Goal: Task Accomplishment & Management: Manage account settings

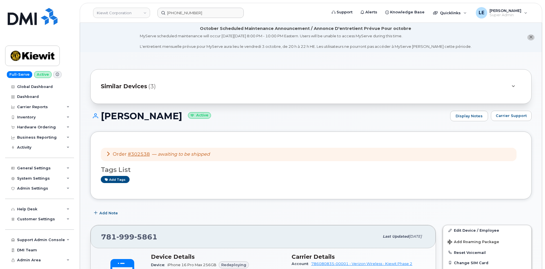
scroll to position [171, 0]
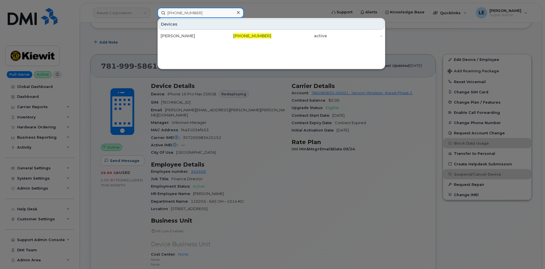
click at [199, 9] on input "781-999-5861" at bounding box center [200, 13] width 86 height 10
click at [198, 9] on input "781-999-5861" at bounding box center [200, 13] width 86 height 10
paste input "4037024693"
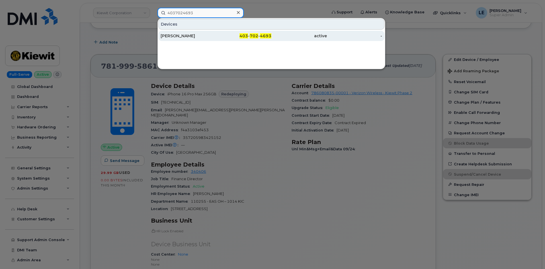
type input "4037024693"
click at [206, 35] on div "Hemantkumar Patel" at bounding box center [189, 36] width 56 height 6
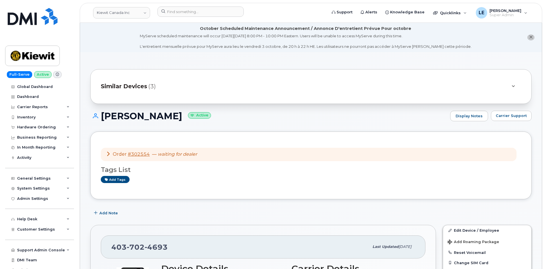
click at [118, 155] on span "Order" at bounding box center [120, 153] width 14 height 5
click at [108, 153] on icon at bounding box center [108, 153] width 5 height 5
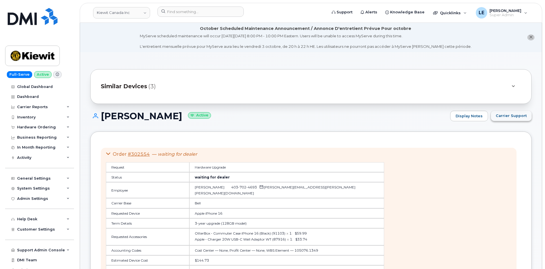
click at [506, 114] on span "Carrier Support" at bounding box center [511, 115] width 31 height 5
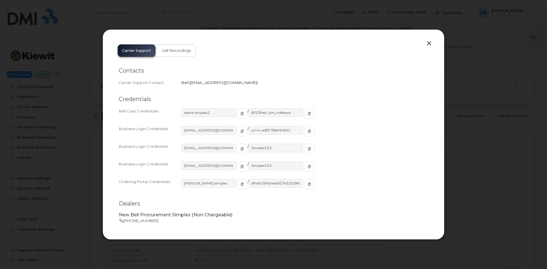
click at [427, 43] on button "button" at bounding box center [429, 44] width 9 height 8
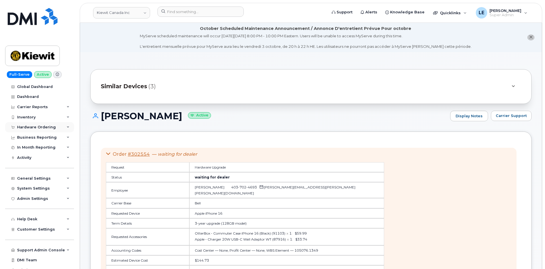
click at [49, 128] on div "Hardware Ordering" at bounding box center [36, 127] width 39 height 5
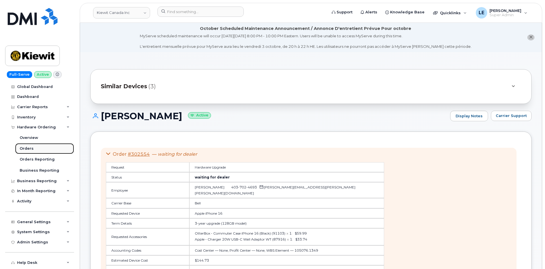
click at [40, 146] on link "Orders" at bounding box center [44, 148] width 59 height 11
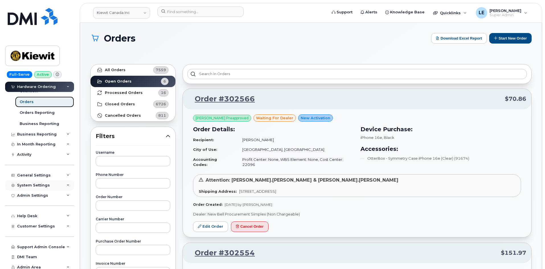
scroll to position [50, 0]
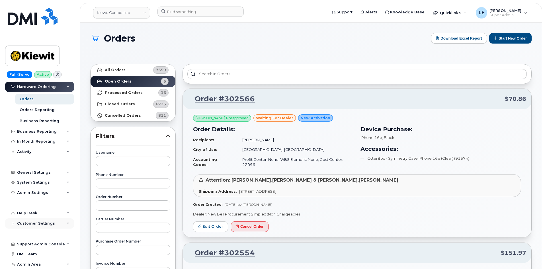
click at [45, 224] on span "Customer Settings" at bounding box center [36, 223] width 38 height 4
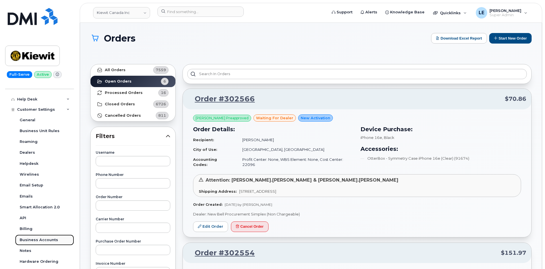
click at [42, 240] on div "Business Accounts" at bounding box center [39, 239] width 38 height 5
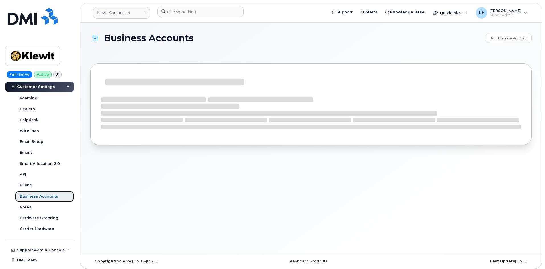
scroll to position [120, 0]
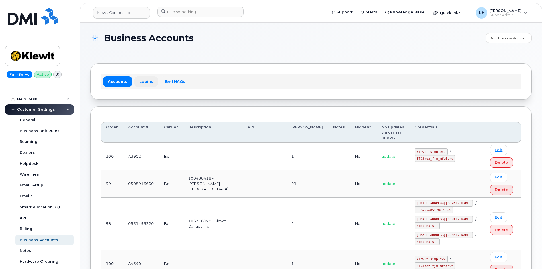
click at [147, 83] on link "Logins" at bounding box center [146, 81] width 24 height 10
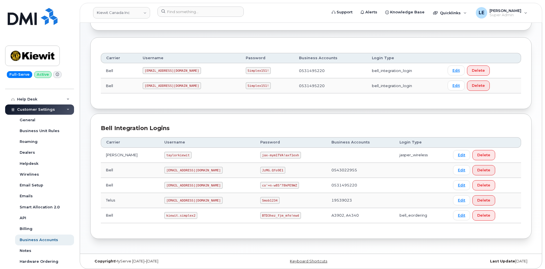
scroll to position [72, 0]
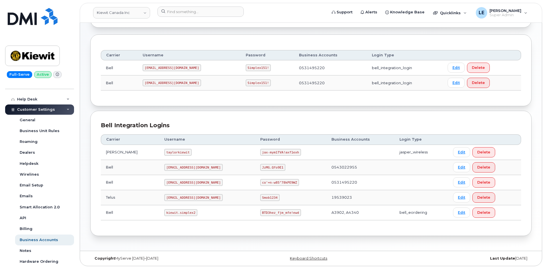
click at [169, 214] on code "kiewit.simplex2" at bounding box center [180, 212] width 33 height 7
copy code "kiewit.simplex2"
click at [260, 212] on code "BTD3hez_fjm_mfe!ewd" at bounding box center [280, 212] width 41 height 7
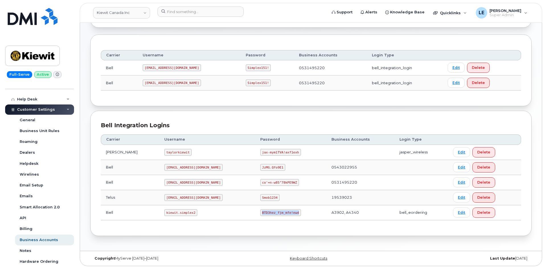
drag, startPoint x: 242, startPoint y: 212, endPoint x: 275, endPoint y: 212, distance: 33.0
click at [275, 212] on code "BTD3hez_fjm_mfe!ewd" at bounding box center [280, 212] width 41 height 7
copy code "BTD3hez_fjm_mfe!ewd"
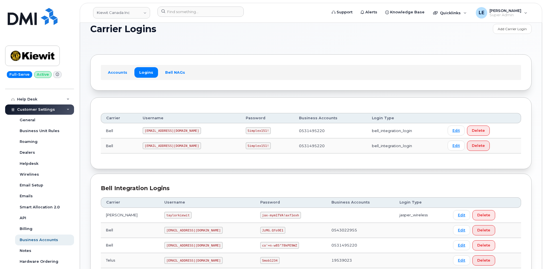
scroll to position [0, 0]
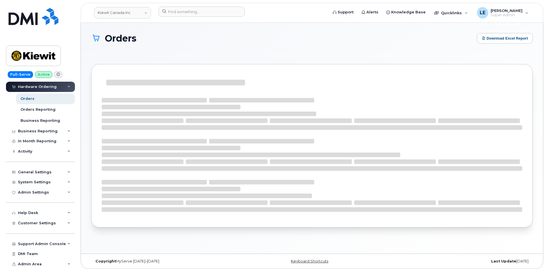
scroll to position [50, 0]
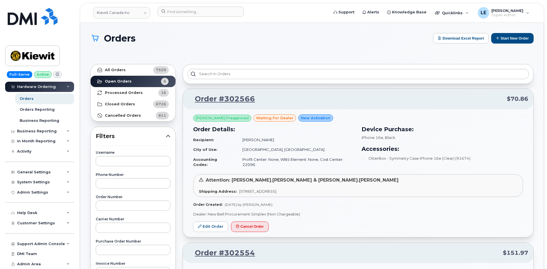
scroll to position [6, 0]
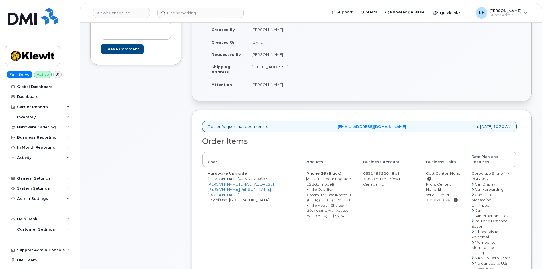
scroll to position [6, 0]
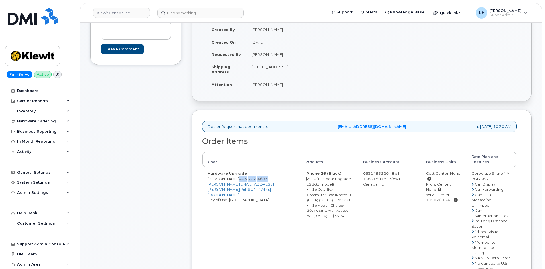
drag, startPoint x: 247, startPoint y: 177, endPoint x: 276, endPoint y: 178, distance: 28.8
click at [276, 178] on td "Hardware Upgrade Hemantkumar Patel 403 702 4693 HEMANTKUMAR.PATEL@KIEWIT.COM Ci…" at bounding box center [251, 250] width 98 height 166
copy span "403 702 4693"
click at [273, 192] on td "Hardware Upgrade Hemantkumar Patel 403 702 4693 HEMANTKUMAR.PATEL@KIEWIT.COM Ci…" at bounding box center [251, 250] width 98 height 166
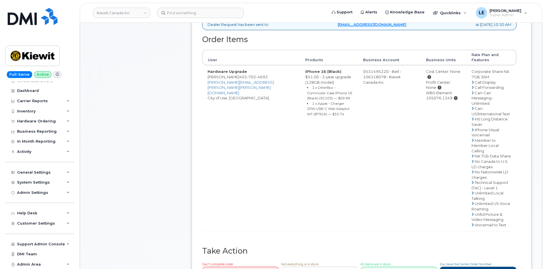
scroll to position [228, 0]
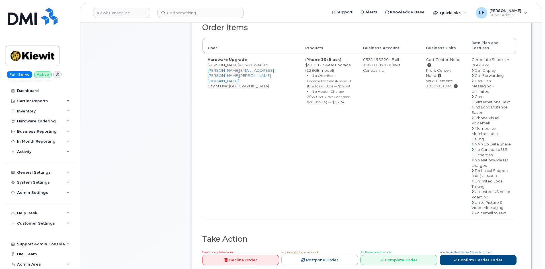
click at [170, 92] on div "Comments Leave Comment" at bounding box center [135, 85] width 91 height 404
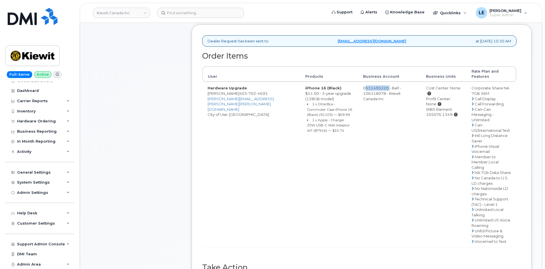
drag, startPoint x: 355, startPoint y: 88, endPoint x: 380, endPoint y: 88, distance: 25.1
click at [380, 88] on td "0531495220 - Bell - 106318078 - Kiewit Canada Inc" at bounding box center [389, 165] width 63 height 166
click at [300, 155] on td "iPhone 16 (Black) $51.00 - 3-year upgrade (128GB model) 1 x OtterBox - Commuter…" at bounding box center [329, 165] width 58 height 166
drag, startPoint x: 312, startPoint y: 121, endPoint x: 354, endPoint y: 120, distance: 41.9
click at [360, 117] on tr "Hardware Upgrade Hemantkumar Patel 403 702 4693 HEMANTKUMAR.PATEL@KIEWIT.COM Ci…" at bounding box center [359, 165] width 314 height 166
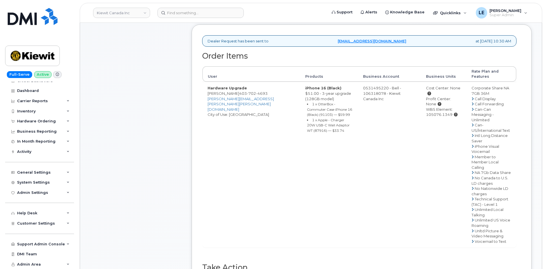
click at [339, 127] on li "1 x Apple - Charger 20W USB-C Wall Adaptor WT (87916) — $33.74" at bounding box center [330, 125] width 46 height 16
click at [307, 130] on small "1 x Apple - Charger 20W USB-C Wall Adaptor WT (87916) — $33.74" at bounding box center [328, 125] width 43 height 15
click at [307, 128] on li "1 x Apple - Charger 20W USB-C Wall Adaptor WT (87916) — $33.74" at bounding box center [330, 125] width 46 height 16
click at [276, 131] on td "Hardware Upgrade Hemantkumar Patel 403 702 4693 HEMANTKUMAR.PATEL@KIEWIT.COM Ci…" at bounding box center [251, 165] width 98 height 166
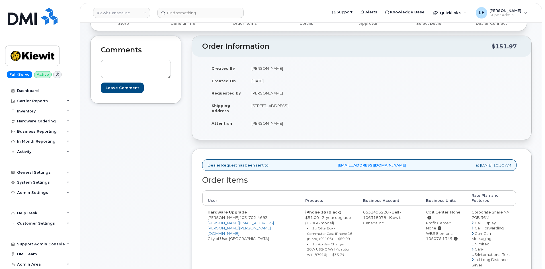
scroll to position [57, 0]
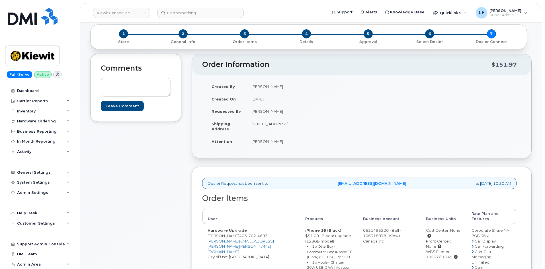
drag, startPoint x: 251, startPoint y: 125, endPoint x: 292, endPoint y: 124, distance: 41.0
click at [292, 124] on td "145 Cityscape Garden NE Calgary AB T3N 0M6" at bounding box center [301, 127] width 111 height 18
copy td "145 Cityscape Garden"
click at [309, 132] on td "145 Cityscape Garden NE Calgary AB T3N 0M6" at bounding box center [301, 127] width 111 height 18
drag, startPoint x: 251, startPoint y: 124, endPoint x: 345, endPoint y: 119, distance: 94.1
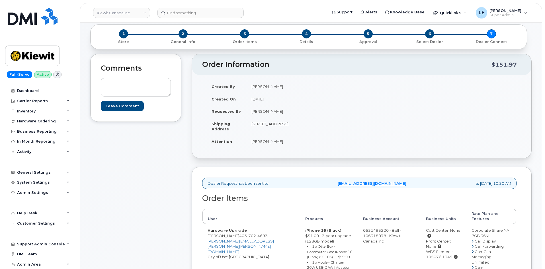
click at [345, 119] on td "145 Cityscape Garden NE Calgary AB T3N 0M6" at bounding box center [301, 127] width 111 height 18
copy td "145 Cityscape Garden NE Calgary AB T3N 0M6"
click at [296, 124] on td "145 Cityscape Garden NE Calgary AB T3N 0M6" at bounding box center [301, 127] width 111 height 18
drag, startPoint x: 322, startPoint y: 124, endPoint x: 339, endPoint y: 124, distance: 16.8
click at [339, 124] on td "145 Cityscape Garden NE Calgary AB T3N 0M6" at bounding box center [301, 127] width 111 height 18
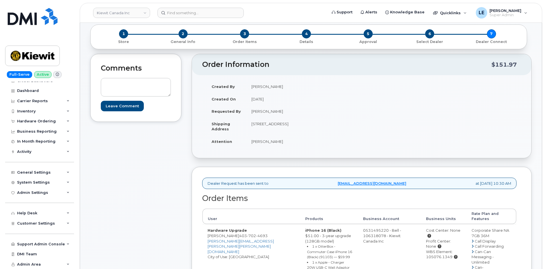
copy td "T3N 0M6"
drag, startPoint x: 299, startPoint y: 143, endPoint x: 252, endPoint y: 144, distance: 46.7
click at [252, 144] on td "Hemantkumar Patel" at bounding box center [301, 141] width 111 height 13
copy td "Hemantkumar Patel"
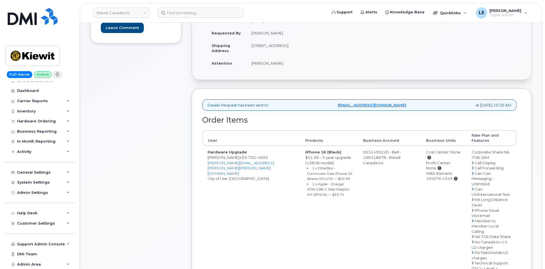
scroll to position [142, 0]
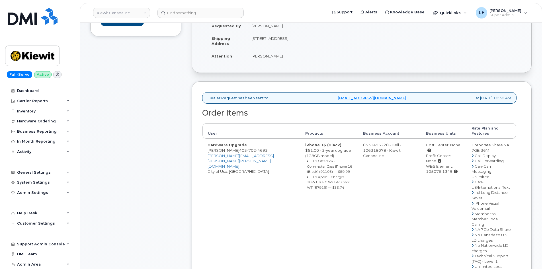
drag, startPoint x: 421, startPoint y: 171, endPoint x: 448, endPoint y: 173, distance: 27.1
click at [448, 173] on div "WBS Element: 105076.1349" at bounding box center [443, 169] width 35 height 11
copy div "105076.1349"
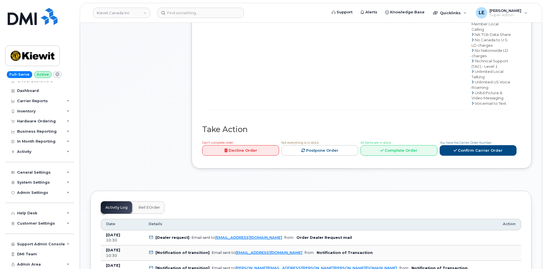
scroll to position [342, 0]
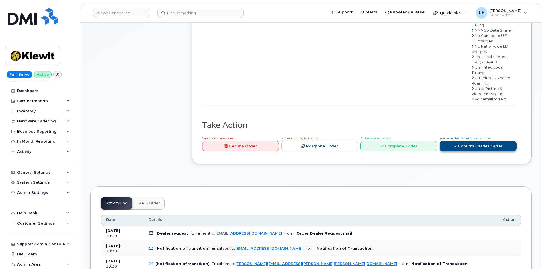
click at [468, 141] on link "Confirm Carrier Order" at bounding box center [478, 146] width 77 height 11
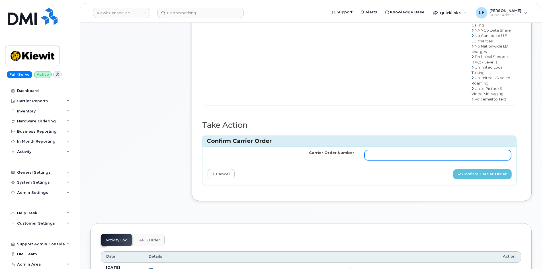
click at [451, 150] on input "Carrier Order Number" at bounding box center [437, 155] width 147 height 10
paste input "3025874"
type input "3025874"
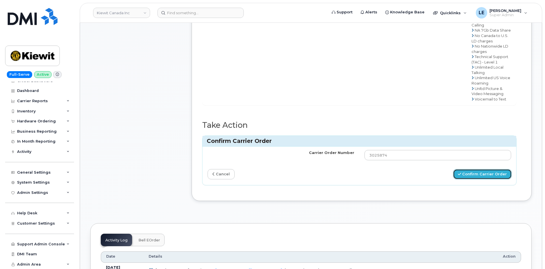
click at [479, 169] on button "Confirm Carrier Order" at bounding box center [482, 174] width 59 height 11
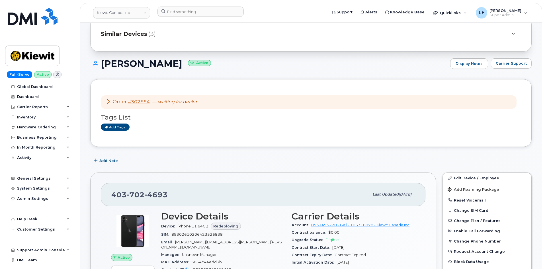
scroll to position [57, 0]
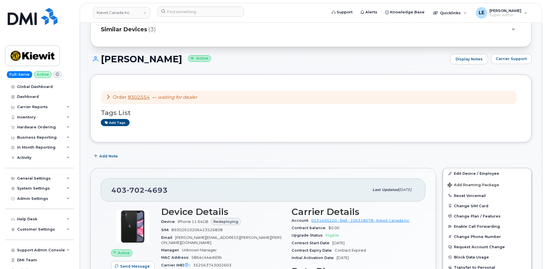
click at [142, 188] on span "702" at bounding box center [136, 190] width 18 height 9
copy span "[PHONE_NUMBER]"
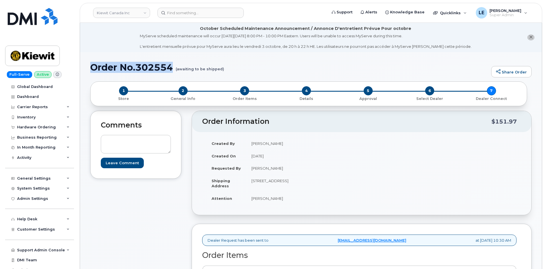
drag, startPoint x: 91, startPoint y: 68, endPoint x: 174, endPoint y: 68, distance: 83.2
click at [174, 68] on h1 "Order No.302554 (awaiting to be shipped)" at bounding box center [289, 67] width 398 height 10
copy h1 "Order No.302554"
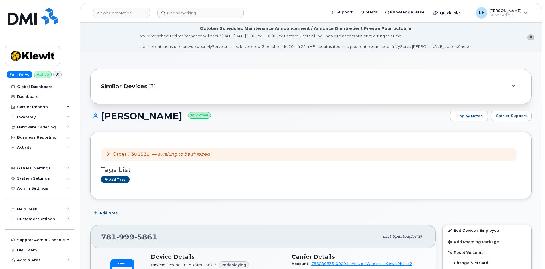
scroll to position [85, 0]
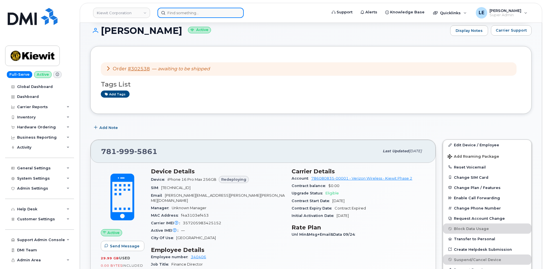
click at [188, 10] on input at bounding box center [200, 13] width 86 height 10
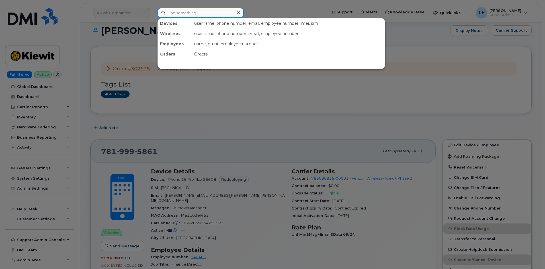
click at [177, 9] on input at bounding box center [200, 13] width 86 height 10
paste input "302566"
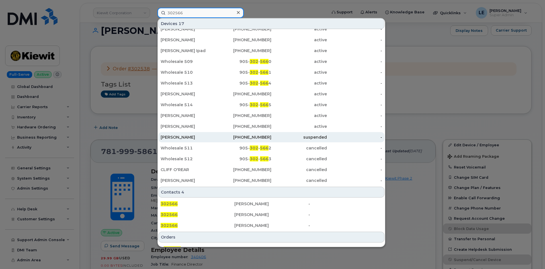
scroll to position [57, 0]
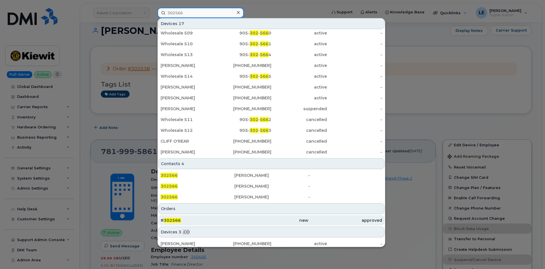
type input "302566"
click at [195, 218] on div "# 302566" at bounding box center [198, 221] width 74 height 6
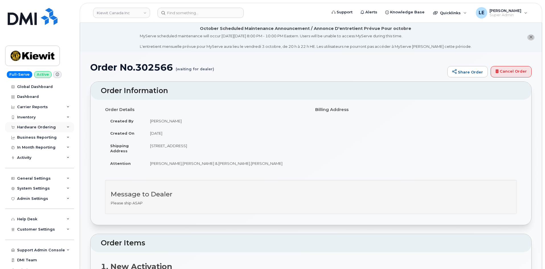
click at [45, 124] on div "Hardware Ordering" at bounding box center [39, 127] width 69 height 10
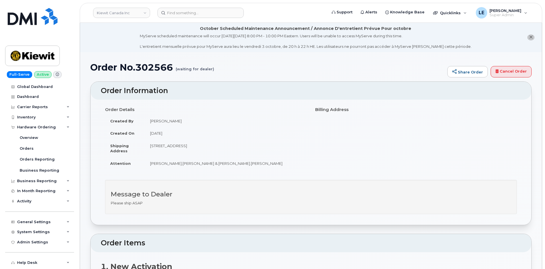
click at [199, 163] on td "[PERSON_NAME].[PERSON_NAME] & [PERSON_NAME].[PERSON_NAME]" at bounding box center [226, 163] width 162 height 13
click at [35, 149] on link "Orders" at bounding box center [44, 148] width 59 height 11
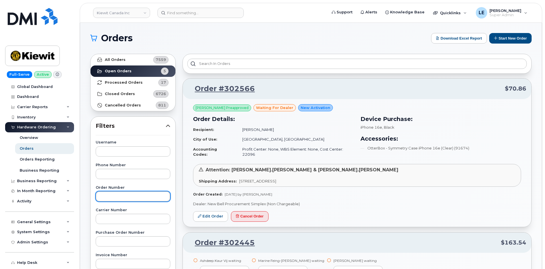
click at [121, 194] on input "text" at bounding box center [133, 196] width 75 height 10
paste input "302566"
type input "302566"
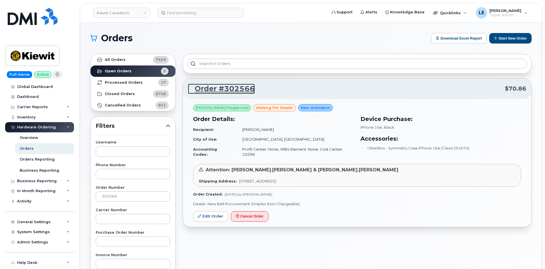
click at [237, 88] on link "Order #302566" at bounding box center [221, 89] width 67 height 10
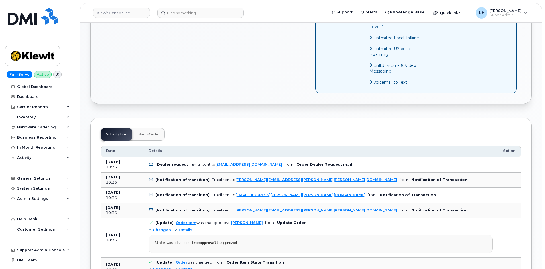
scroll to position [313, 0]
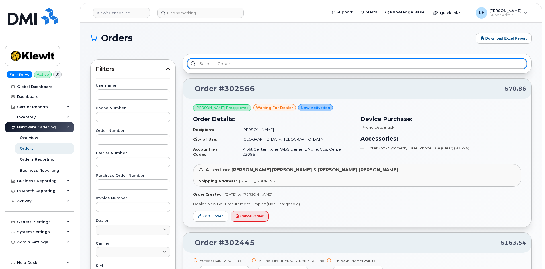
click at [227, 60] on input "text" at bounding box center [356, 64] width 339 height 10
click at [226, 61] on input "text" at bounding box center [356, 64] width 339 height 10
click at [213, 66] on input "text" at bounding box center [356, 64] width 339 height 10
paste input "302566"
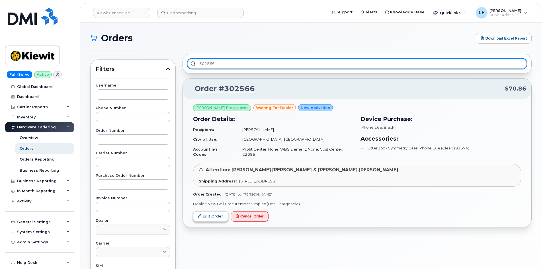
type input "302566"
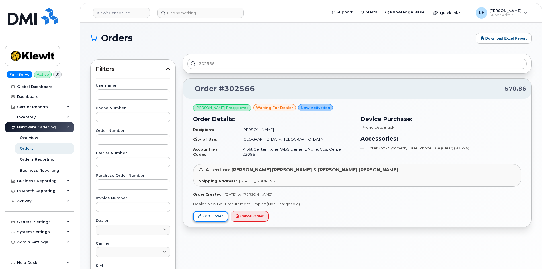
click at [204, 211] on link "Edit Order" at bounding box center [210, 216] width 35 height 11
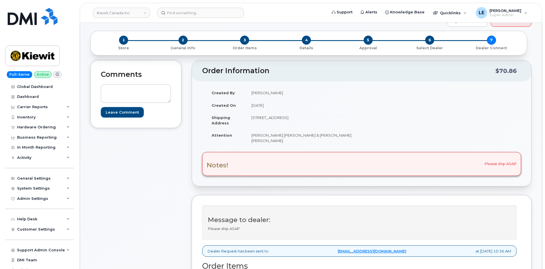
scroll to position [28, 0]
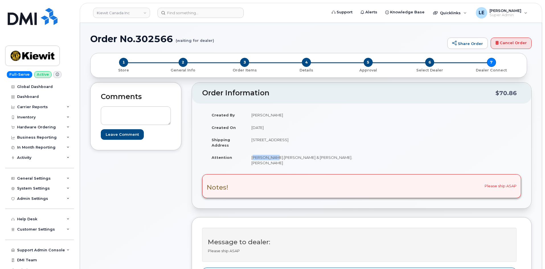
drag, startPoint x: 252, startPoint y: 157, endPoint x: 270, endPoint y: 158, distance: 18.0
click at [270, 158] on td "[PERSON_NAME].[PERSON_NAME] & [PERSON_NAME].[PERSON_NAME]" at bounding box center [301, 160] width 111 height 18
copy td "Kerry.Pike"
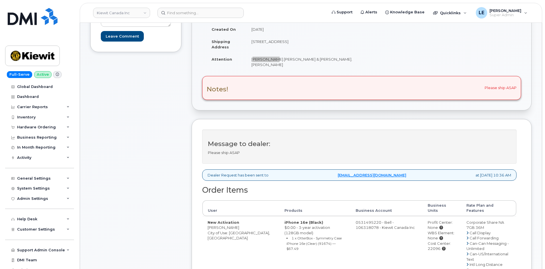
scroll to position [114, 0]
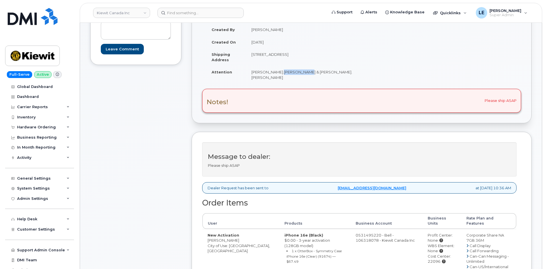
drag, startPoint x: 275, startPoint y: 73, endPoint x: 297, endPoint y: 74, distance: 22.5
click at [297, 74] on td "Kerry.Pike & Chris.Pipher" at bounding box center [301, 75] width 111 height 18
copy td "Chris.Pipher"
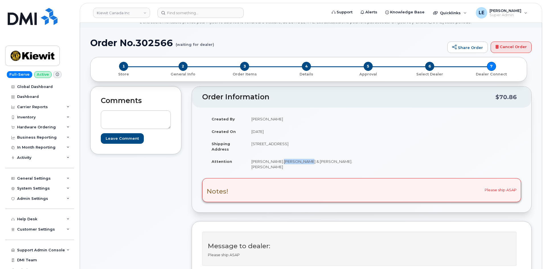
scroll to position [0, 0]
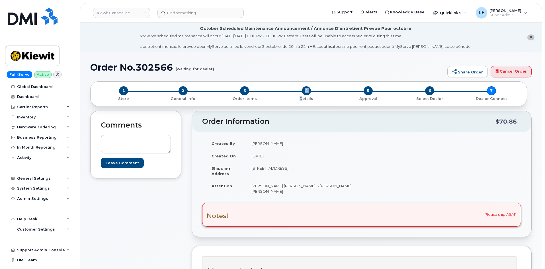
click at [302, 89] on div "4 Details" at bounding box center [307, 93] width 62 height 15
click at [306, 90] on span "4" at bounding box center [306, 90] width 9 height 9
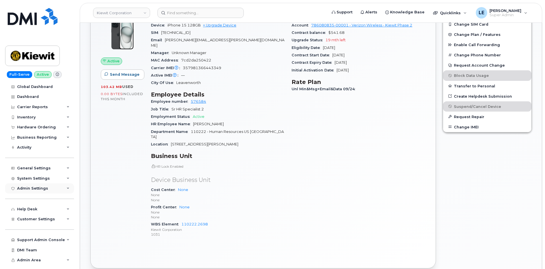
scroll to position [199, 0]
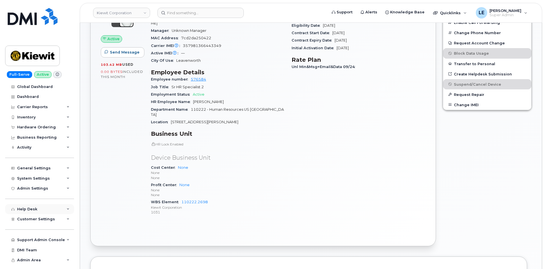
click at [39, 213] on div "Help Desk" at bounding box center [39, 209] width 69 height 10
click at [39, 218] on span "Customer Settings" at bounding box center [36, 219] width 38 height 4
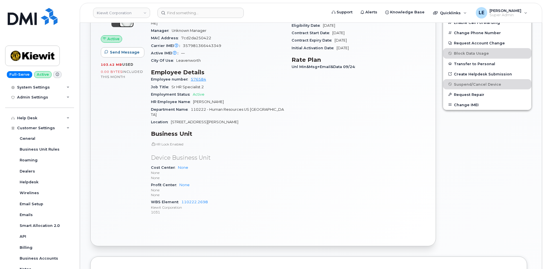
scroll to position [159, 0]
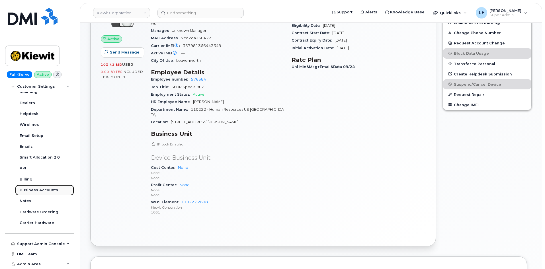
click at [43, 191] on div "Business Accounts" at bounding box center [39, 190] width 38 height 5
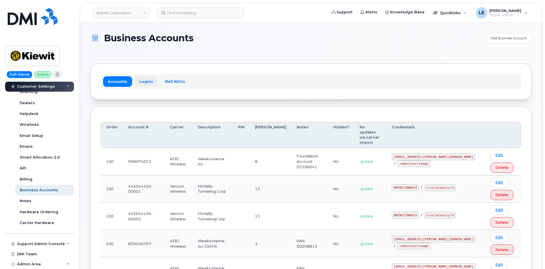
click at [143, 79] on link "Logins" at bounding box center [146, 81] width 24 height 10
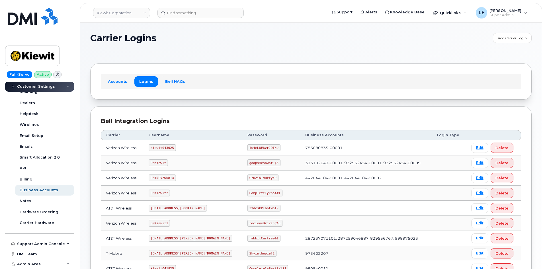
click at [114, 20] on header "[PERSON_NAME] Corporation Support Alerts Knowledge Base Quicklinks Suspend / Ca…" at bounding box center [311, 13] width 462 height 20
click at [115, 19] on header "[PERSON_NAME] Corporation Support Alerts Knowledge Base Quicklinks Suspend / Ca…" at bounding box center [311, 13] width 462 height 20
click at [116, 16] on link "Kiewit Corporation" at bounding box center [121, 13] width 57 height 10
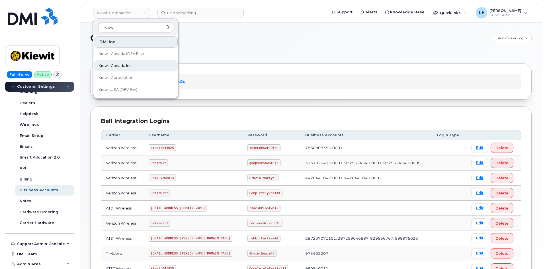
type input "kiewi"
click at [145, 63] on link "Kiewit Canada Inc" at bounding box center [136, 65] width 84 height 11
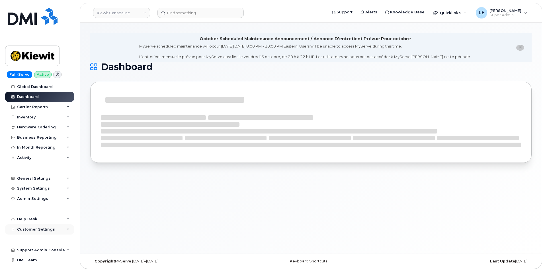
click at [44, 230] on span "Customer Settings" at bounding box center [36, 229] width 38 height 4
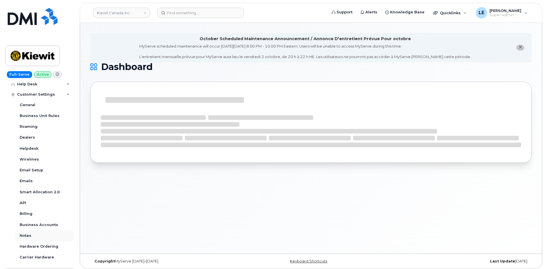
scroll to position [142, 0]
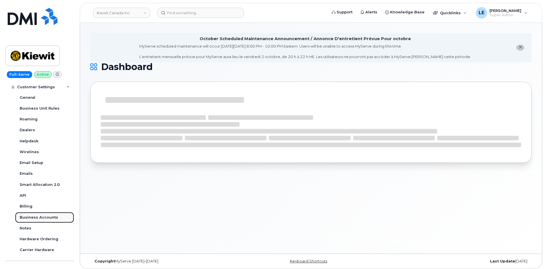
click at [42, 220] on link "Business Accounts" at bounding box center [44, 217] width 59 height 11
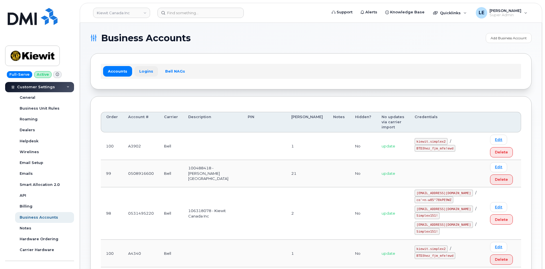
click at [146, 69] on link "Logins" at bounding box center [146, 71] width 24 height 10
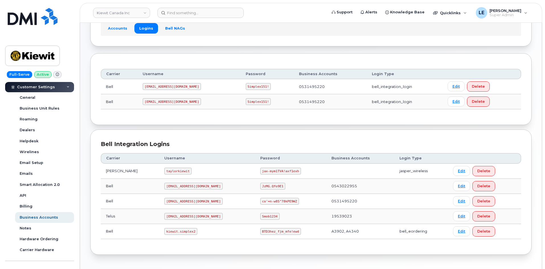
scroll to position [62, 0]
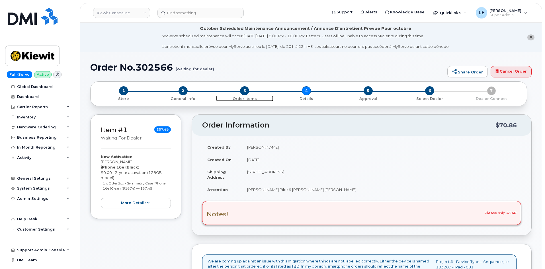
click at [247, 91] on span "3" at bounding box center [244, 90] width 9 height 9
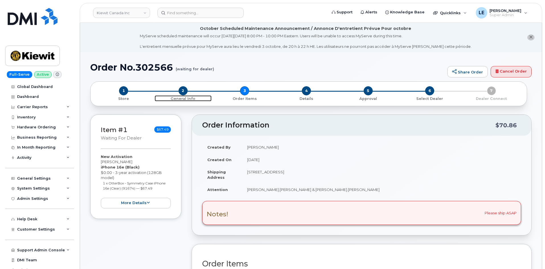
click at [187, 90] on span "2" at bounding box center [183, 90] width 9 height 9
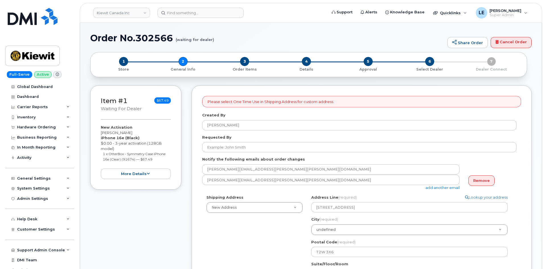
select select
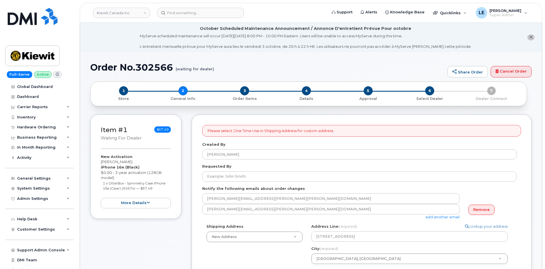
drag, startPoint x: 424, startPoint y: 94, endPoint x: 428, endPoint y: 93, distance: 3.7
click at [425, 94] on div "6 Select Dealer" at bounding box center [430, 93] width 62 height 15
click at [428, 93] on span "6" at bounding box center [429, 90] width 9 height 9
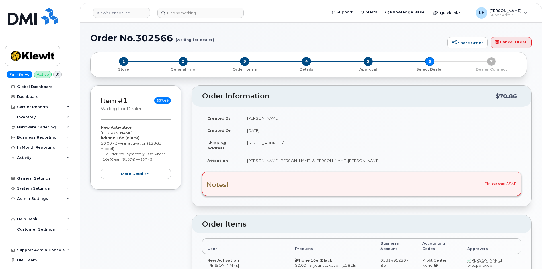
type textarea "Please ship ASAP"
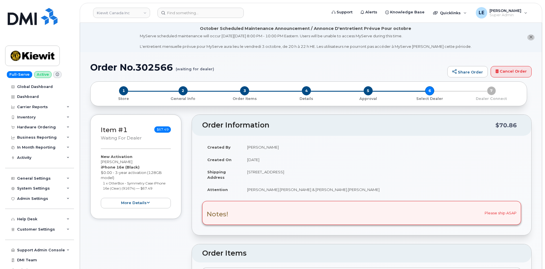
click at [286, 119] on header "Order Information $70.86" at bounding box center [361, 125] width 339 height 21
click at [491, 91] on div "1 Store 2 General Info 3 Order Items 4 Details 5 Approval 6 Select Dealer 7 Dea…" at bounding box center [308, 93] width 427 height 15
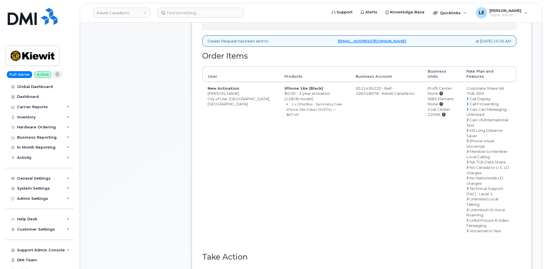
scroll to position [256, 0]
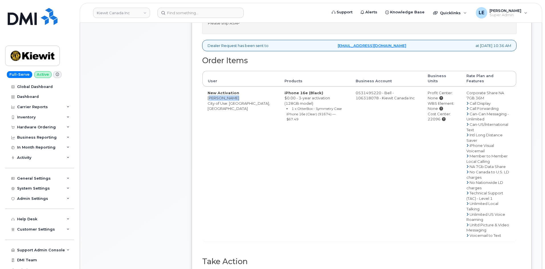
drag, startPoint x: 232, startPoint y: 87, endPoint x: 207, endPoint y: 89, distance: 24.6
click at [207, 89] on td "New Activation Chris Pipher City of Use: Calgary, Alberta" at bounding box center [240, 164] width 77 height 155
copy td "[PERSON_NAME]"
drag, startPoint x: 419, startPoint y: 109, endPoint x: 432, endPoint y: 110, distance: 12.8
click at [432, 110] on td "Profit Center: None WBS Element: None Cost Center: 22096" at bounding box center [442, 164] width 39 height 155
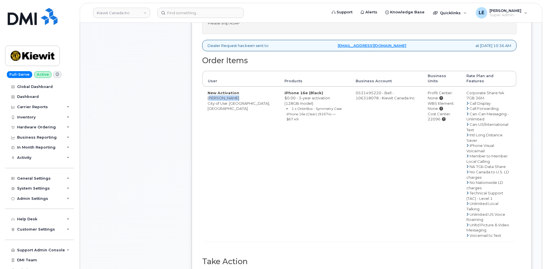
copy div "22096"
click at [210, 112] on td "New Activation Chris Pipher City of Use: Calgary, Alberta" at bounding box center [240, 164] width 77 height 155
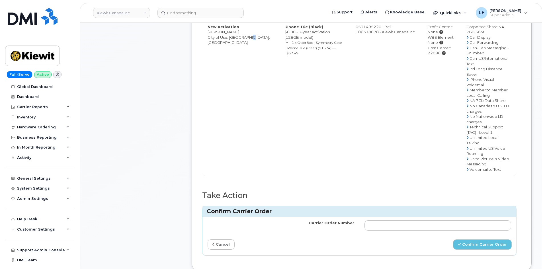
scroll to position [342, 0]
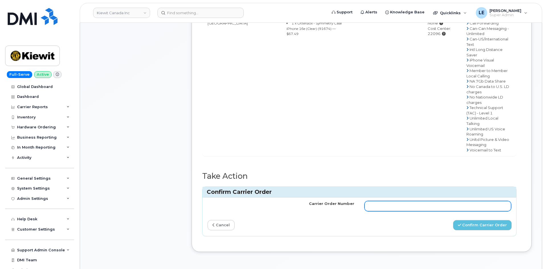
click at [383, 201] on input "Carrier Order Number" at bounding box center [437, 206] width 147 height 10
paste input "3025907"
type input "3025907"
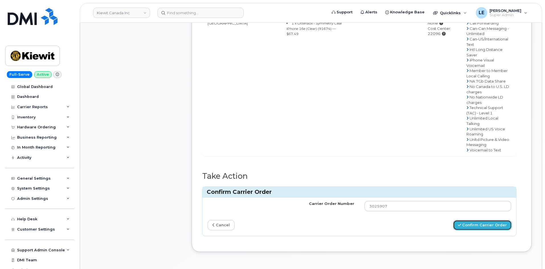
click at [472, 220] on button "Confirm Carrier Order" at bounding box center [482, 225] width 59 height 11
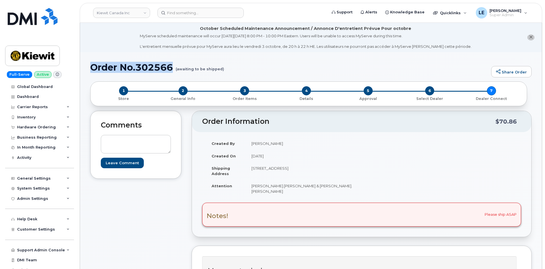
drag, startPoint x: 93, startPoint y: 69, endPoint x: 172, endPoint y: 71, distance: 79.2
click at [172, 71] on h1 "Order No.302566 (awaiting to be shipped)" at bounding box center [289, 67] width 398 height 10
copy h1 "Order No.302566"
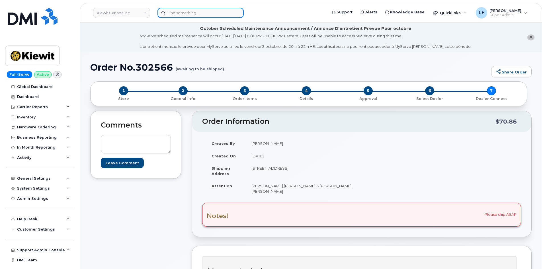
click at [218, 10] on input at bounding box center [200, 13] width 86 height 10
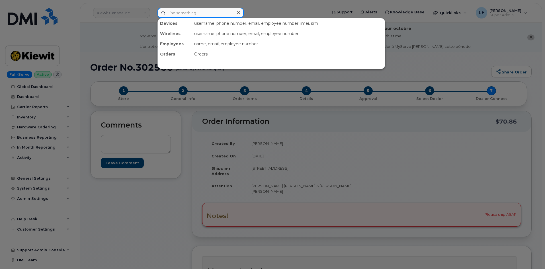
paste input "[EMAIL_ADDRESS][DOMAIN_NAME]"
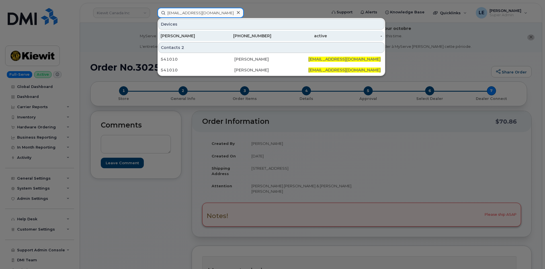
type input "[EMAIL_ADDRESS][DOMAIN_NAME]"
click at [227, 34] on div "503-260-5696" at bounding box center [244, 36] width 56 height 6
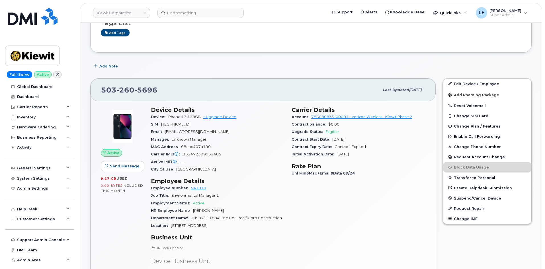
scroll to position [114, 0]
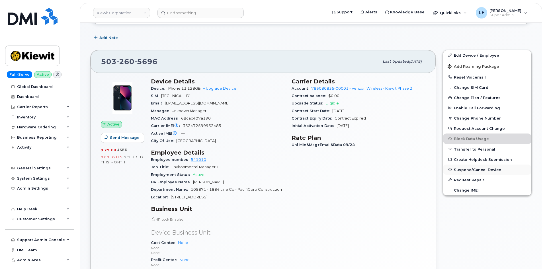
click at [460, 173] on button "Suspend/Cancel Device" at bounding box center [487, 170] width 88 height 10
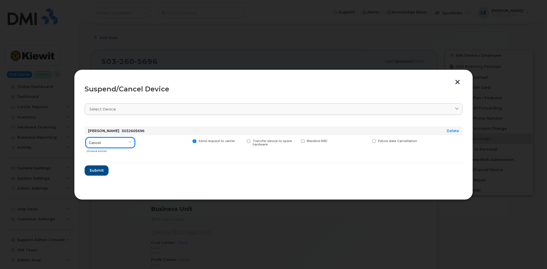
click at [118, 146] on select "Cancel Suspend - Reduced Rate Suspend - Full Rate Suspend - Lost Device/Stolen …" at bounding box center [110, 143] width 49 height 10
select select "[object Object]"
click at [86, 138] on select "Cancel Suspend - Reduced Rate Suspend - Full Rate Suspend - Lost Device/Stolen …" at bounding box center [110, 143] width 49 height 10
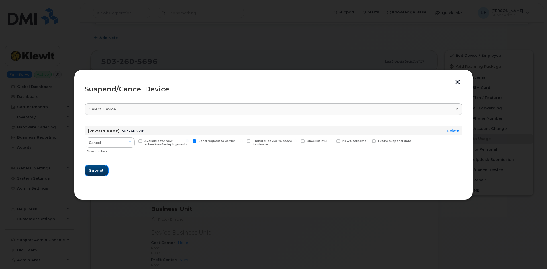
click at [99, 171] on span "Submit" at bounding box center [96, 170] width 14 height 5
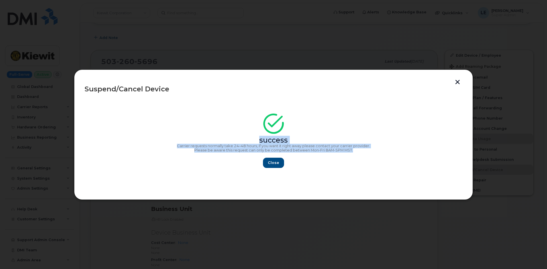
drag, startPoint x: 361, startPoint y: 152, endPoint x: 217, endPoint y: 142, distance: 144.2
click at [217, 142] on div "success Carrier requests normally take 24–48 hours, if you want it right away p…" at bounding box center [274, 142] width 378 height 51
copy div "success Carrier requests normally take 24–48 hours, if you want it right away p…"
click at [271, 162] on span "Close" at bounding box center [273, 162] width 11 height 5
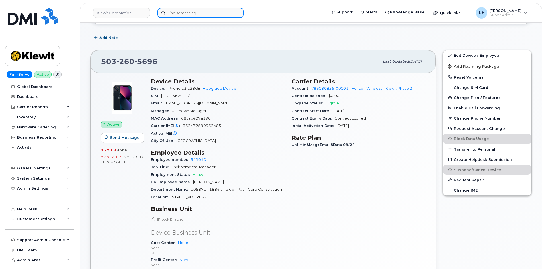
click at [167, 12] on input at bounding box center [200, 13] width 86 height 10
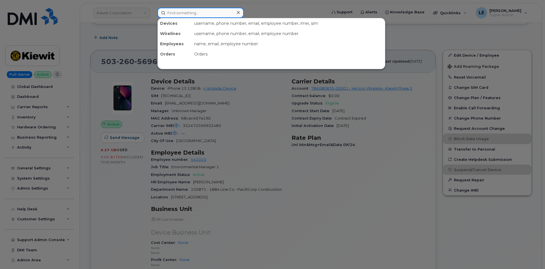
paste input "[PERSON_NAME][EMAIL_ADDRESS][PERSON_NAME][PERSON_NAME][DOMAIN_NAME]"
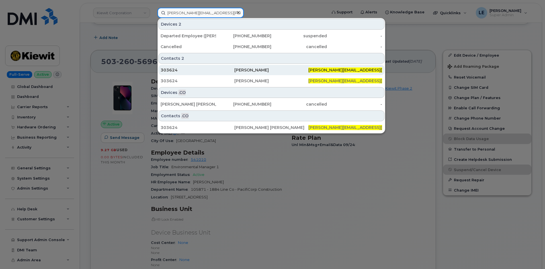
type input "[PERSON_NAME][EMAIL_ADDRESS][PERSON_NAME][PERSON_NAME][DOMAIN_NAME]"
click at [212, 71] on div "303624" at bounding box center [198, 70] width 74 height 6
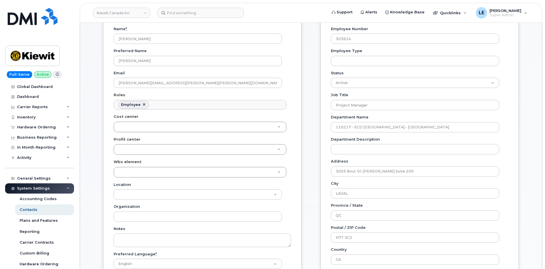
scroll to position [114, 0]
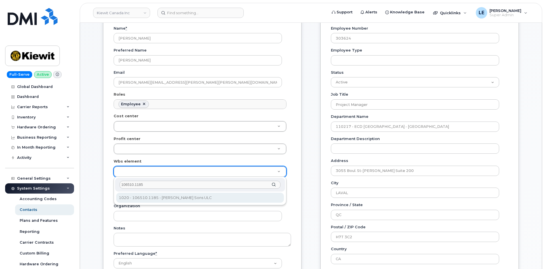
type input "106510.1185"
type input "36124029"
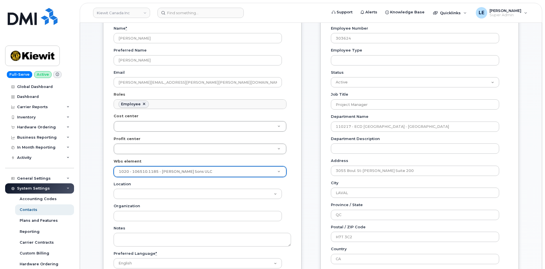
click at [108, 176] on div "General Name * [PERSON_NAME] Preferred Name [PERSON_NAME] Email [PERSON_NAME][E…" at bounding box center [202, 155] width 198 height 312
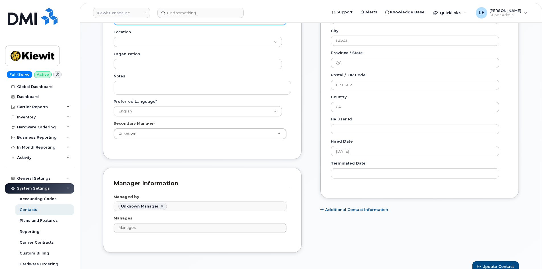
scroll to position [342, 0]
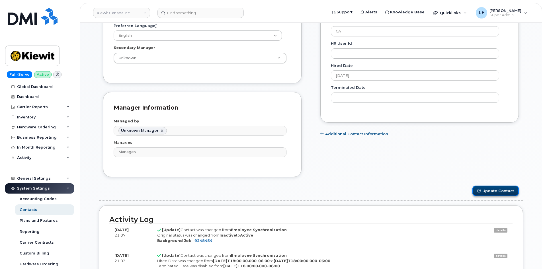
click at [486, 190] on button "Update Contact" at bounding box center [495, 191] width 46 height 11
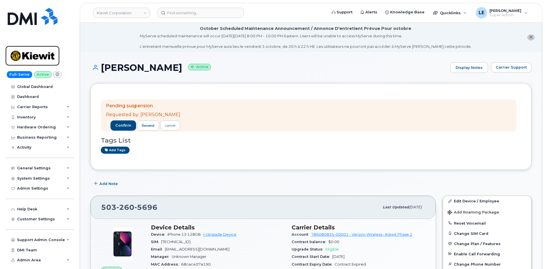
click at [48, 51] on img at bounding box center [33, 56] width 44 height 17
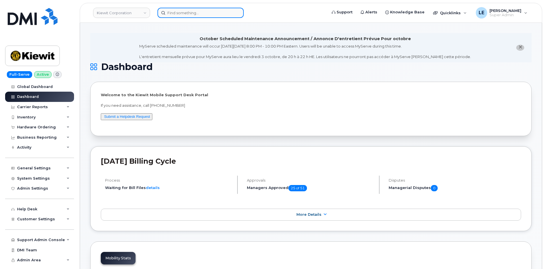
click at [172, 17] on input at bounding box center [200, 13] width 86 height 10
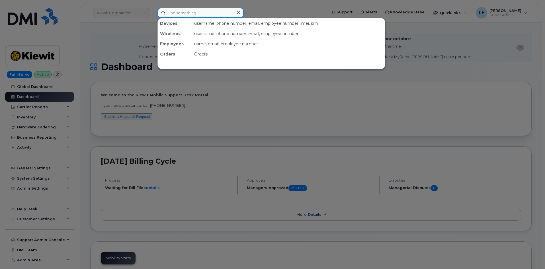
click at [173, 16] on input at bounding box center [200, 13] width 86 height 10
paste input "[PERSON_NAME][EMAIL_ADDRESS][PERSON_NAME][DOMAIN_NAME]"
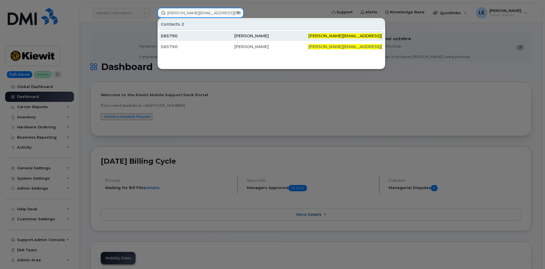
type input "JAMES.WILSON8@KIEWIT.COM"
click at [184, 34] on div "585790" at bounding box center [198, 36] width 74 height 6
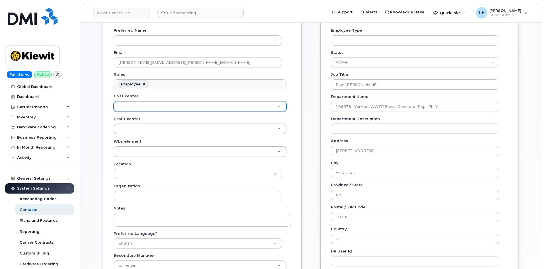
scroll to position [199, 0]
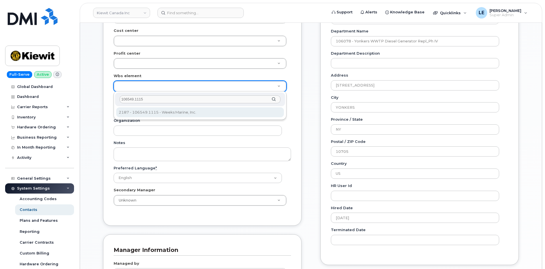
type input "106549.1115"
type input "36128023"
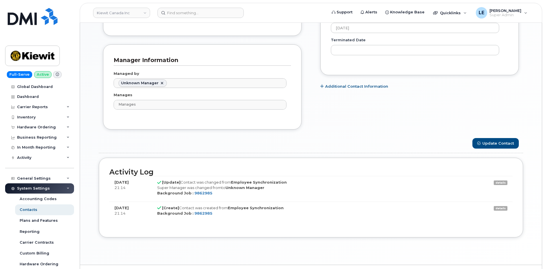
scroll to position [399, 0]
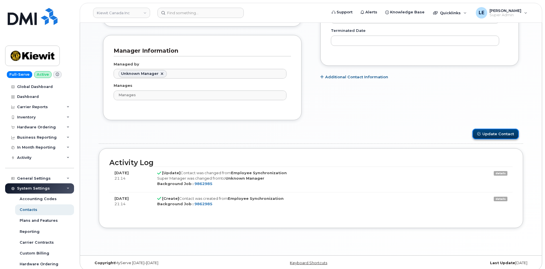
click at [489, 133] on button "Update Contact" at bounding box center [495, 134] width 46 height 11
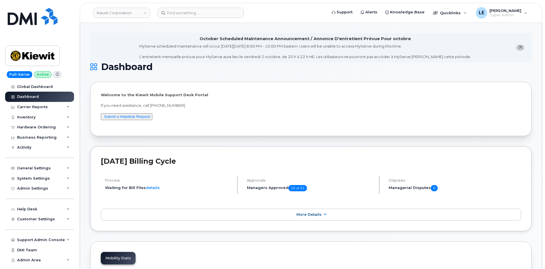
click at [220, 19] on header "[PERSON_NAME] Corporation Support Alerts Knowledge Base Quicklinks Suspend / Ca…" at bounding box center [311, 13] width 462 height 20
click at [219, 16] on input at bounding box center [200, 13] width 86 height 10
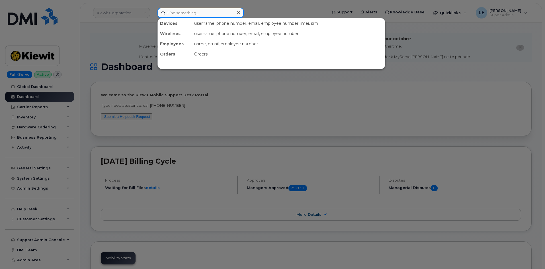
paste input "[PERSON_NAME].[PERSON_NAME]"
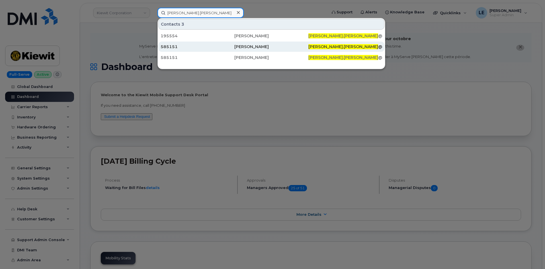
type input "Jared.Jensen"
click at [202, 45] on div "585151" at bounding box center [198, 47] width 74 height 6
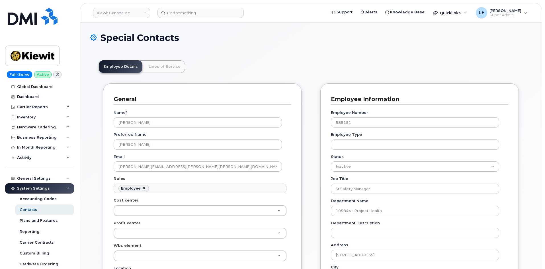
scroll to position [28, 0]
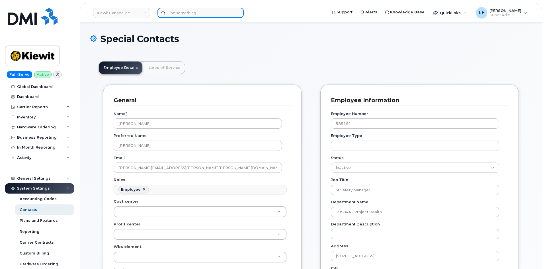
click at [201, 16] on input at bounding box center [200, 13] width 86 height 10
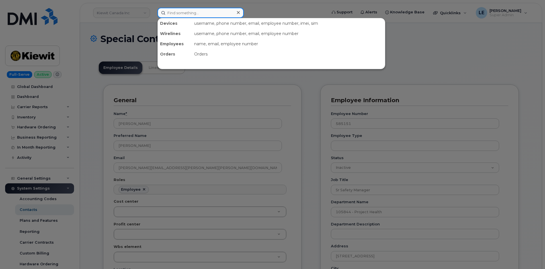
paste input "[PHONE_NUMBER]"
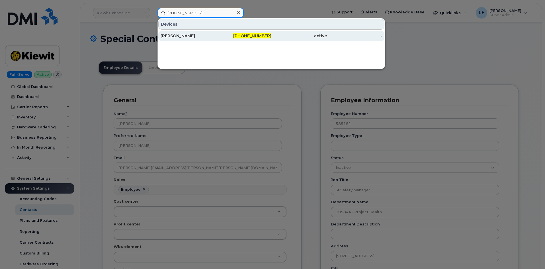
type input "531-359-6251"
click at [199, 36] on div "[PERSON_NAME]" at bounding box center [189, 36] width 56 height 6
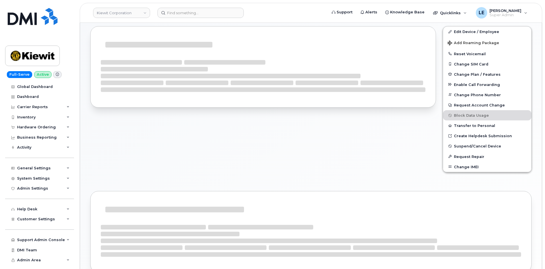
scroll to position [142, 0]
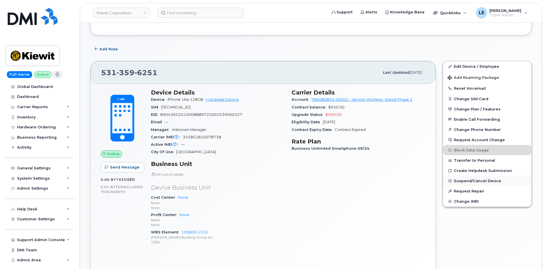
click at [464, 182] on span "Suspend/Cancel Device" at bounding box center [477, 181] width 47 height 4
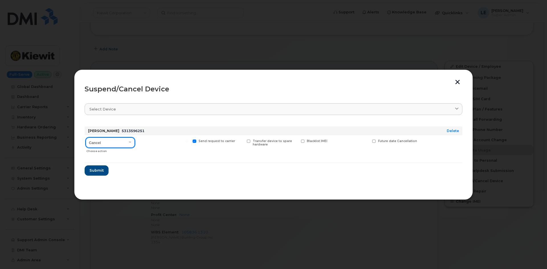
click at [121, 145] on select "Cancel Suspend - Reduced Rate Suspend - Full Rate Suspend - Lost Device/Stolen …" at bounding box center [110, 143] width 49 height 10
select select "[object Object]"
click at [86, 138] on select "Cancel Suspend - Reduced Rate Suspend - Full Rate Suspend - Lost Device/Stolen …" at bounding box center [110, 143] width 49 height 10
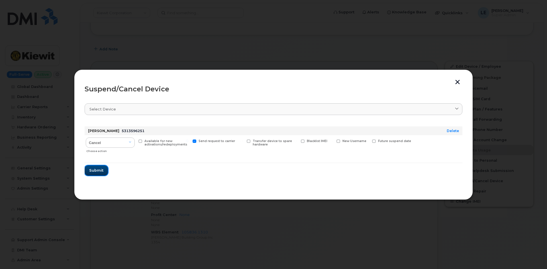
click at [92, 170] on span "Submit" at bounding box center [96, 170] width 14 height 5
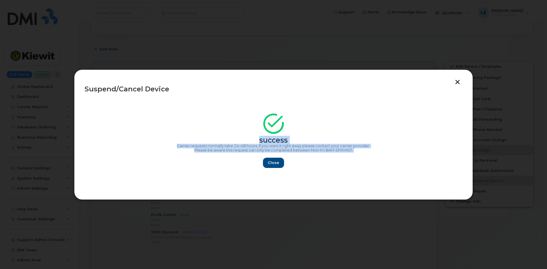
drag, startPoint x: 372, startPoint y: 153, endPoint x: 219, endPoint y: 130, distance: 154.9
click at [219, 130] on div "success Carrier requests normally take 24–48 hours, if you want it right away p…" at bounding box center [274, 142] width 378 height 51
click at [267, 162] on button "Close" at bounding box center [273, 163] width 21 height 10
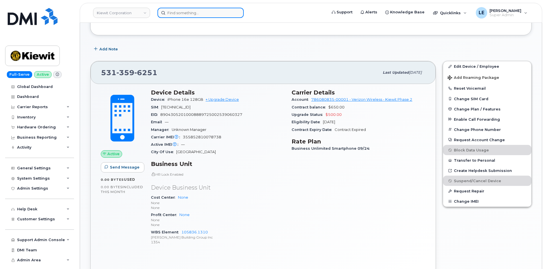
click at [204, 15] on input at bounding box center [200, 13] width 86 height 10
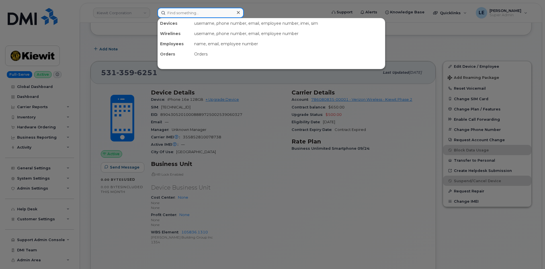
paste input "[PERSON_NAME]"
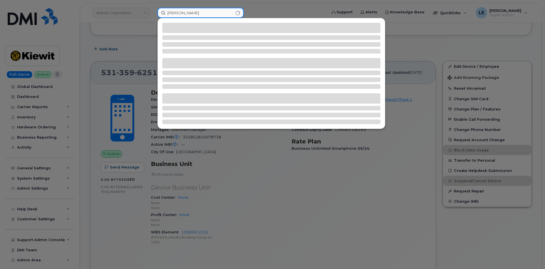
type input "[PERSON_NAME]"
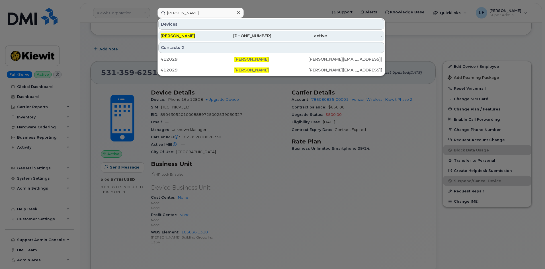
click at [229, 36] on div "201-669-8093" at bounding box center [244, 36] width 56 height 6
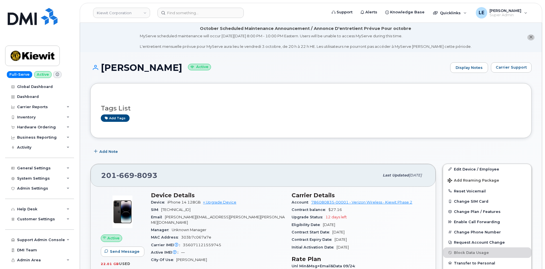
click at [259, 79] on div "[PERSON_NAME] Active Display Notes Carrier Support" at bounding box center [310, 72] width 441 height 21
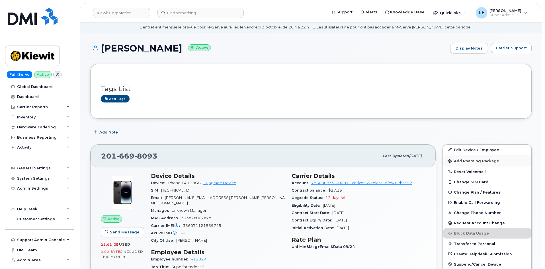
scroll to position [28, 0]
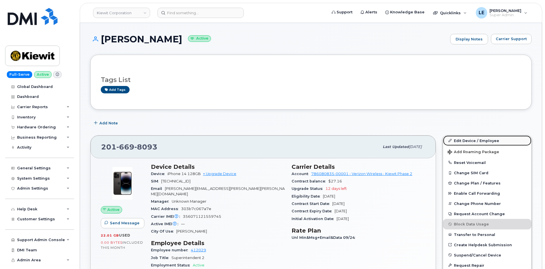
click at [457, 142] on link "Edit Device / Employee" at bounding box center [487, 141] width 88 height 10
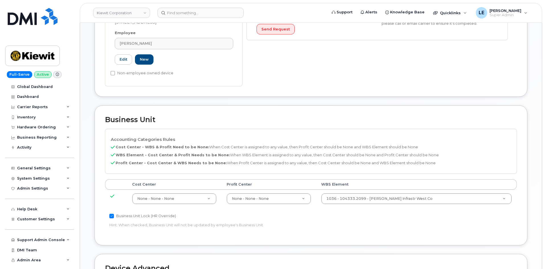
scroll to position [199, 0]
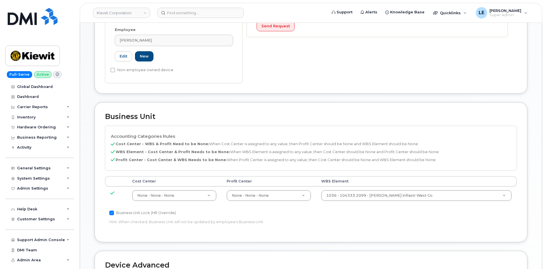
click at [379, 196] on td "1036 - 104333.2099 - [PERSON_NAME] Infrastr West Co 29871881" at bounding box center [416, 196] width 201 height 18
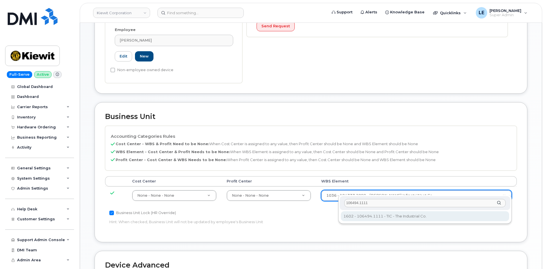
type input "106494.1111"
type input "35946483"
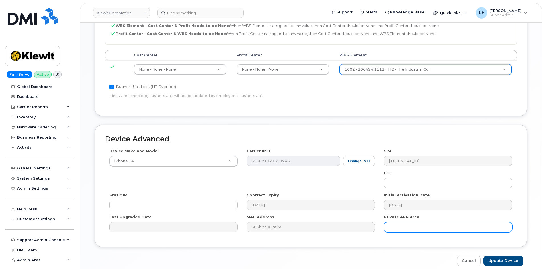
scroll to position [345, 0]
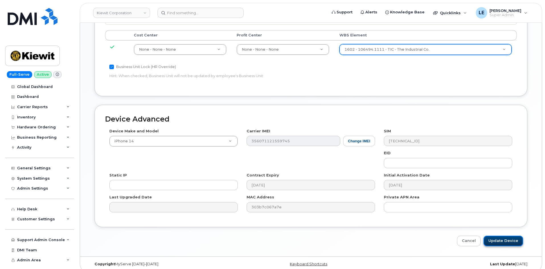
click at [501, 236] on input "Update Device" at bounding box center [504, 241] width 40 height 11
type input "Saving..."
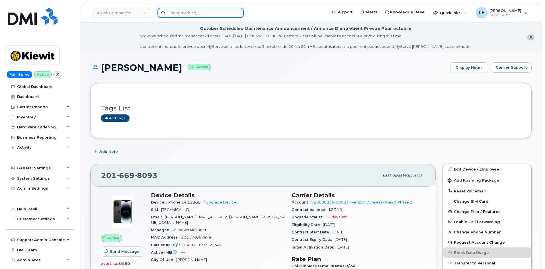
click at [167, 13] on input at bounding box center [200, 13] width 86 height 10
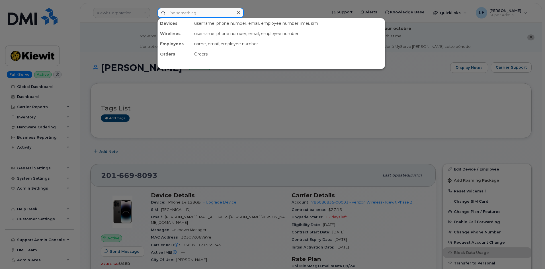
paste input "[PHONE_NUMBER]"
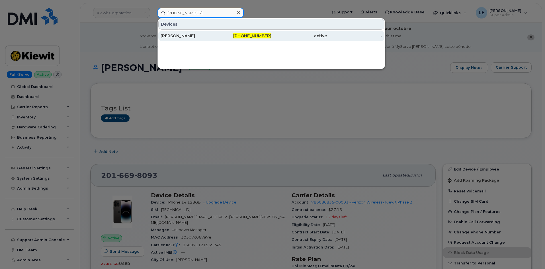
type input "[PHONE_NUMBER]"
click at [179, 33] on div "[PERSON_NAME]" at bounding box center [189, 36] width 56 height 10
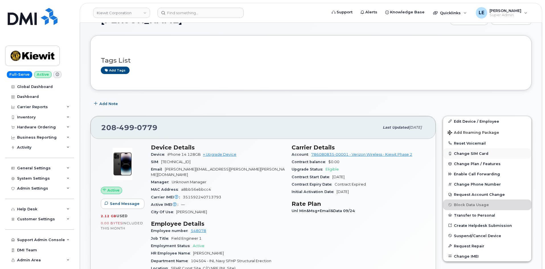
scroll to position [57, 0]
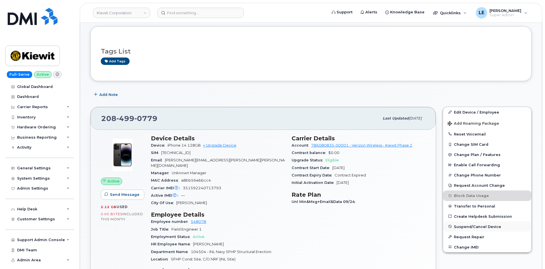
click at [467, 228] on span "Suspend/Cancel Device" at bounding box center [477, 226] width 47 height 4
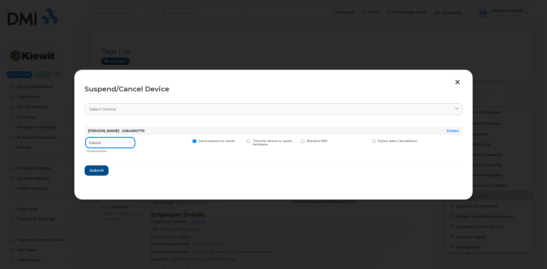
click at [121, 140] on select "Cancel Suspend - Reduced Rate Suspend - Full Rate Suspend - Lost Device/Stolen …" at bounding box center [110, 143] width 49 height 10
select select "[object Object]"
click at [86, 138] on select "Cancel Suspend - Reduced Rate Suspend - Full Rate Suspend - Lost Device/Stolen …" at bounding box center [110, 143] width 49 height 10
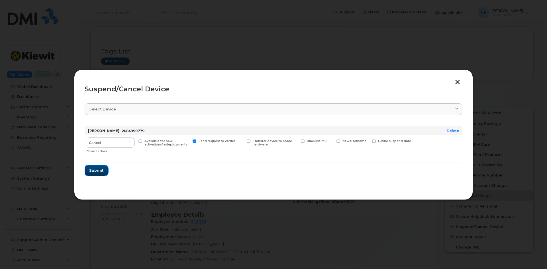
click at [103, 171] on span "Submit" at bounding box center [96, 170] width 14 height 5
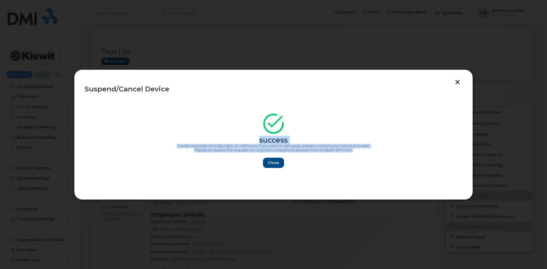
drag, startPoint x: 371, startPoint y: 151, endPoint x: 166, endPoint y: 133, distance: 206.1
click at [166, 133] on div "success Carrier requests normally take 24–48 hours, if you want it right away p…" at bounding box center [274, 142] width 378 height 51
copy div "success Carrier requests normally take 24–48 hours, if you want it right away p…"
click at [275, 165] on span "Close" at bounding box center [273, 162] width 11 height 5
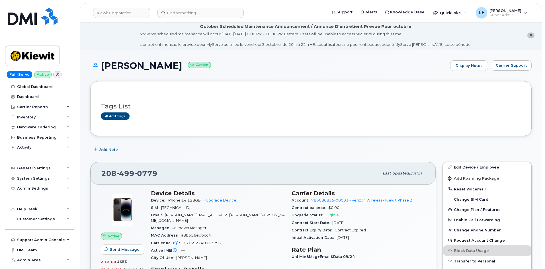
scroll to position [0, 0]
